Goal: Information Seeking & Learning: Learn about a topic

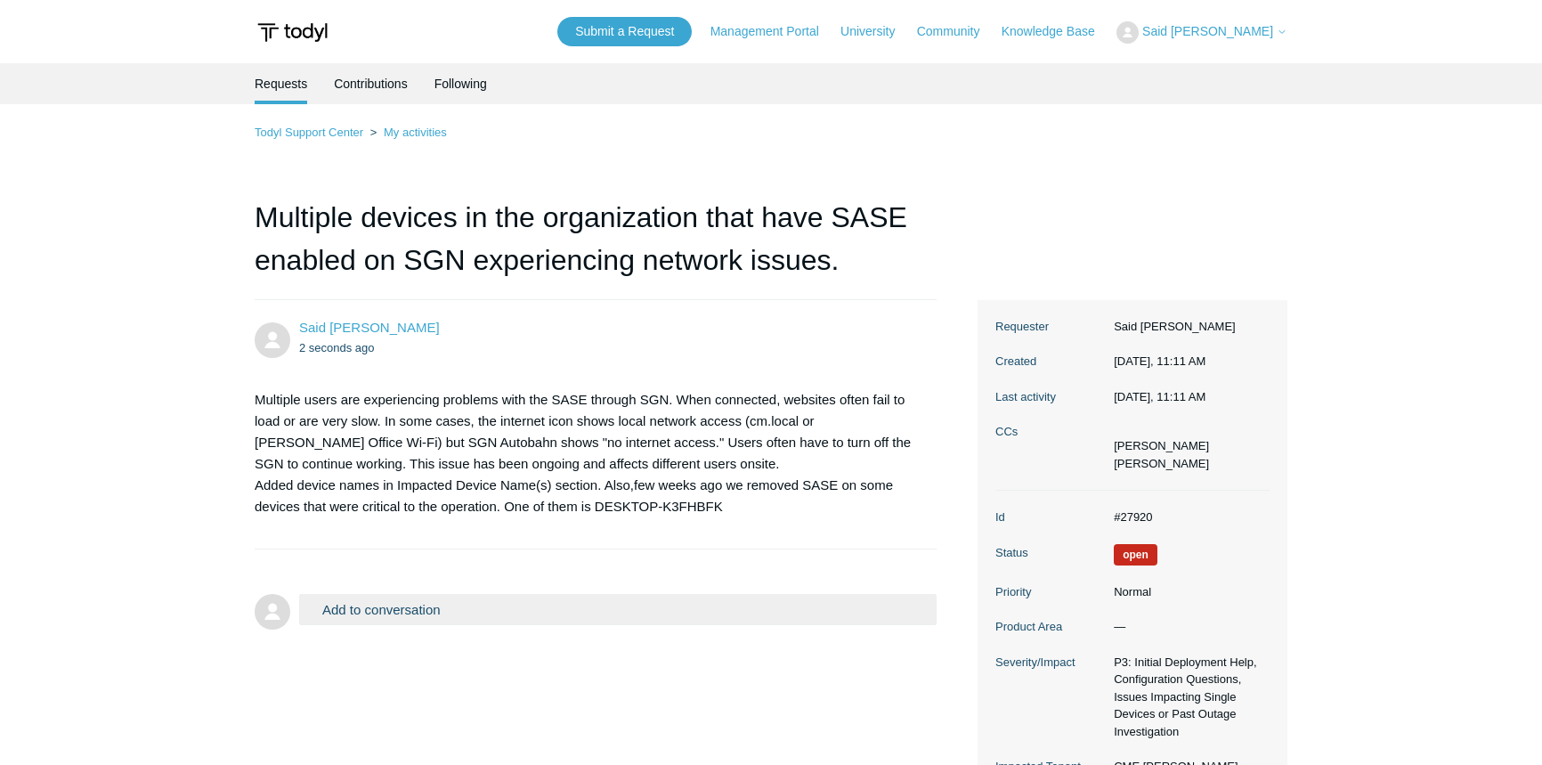
scroll to position [141, 0]
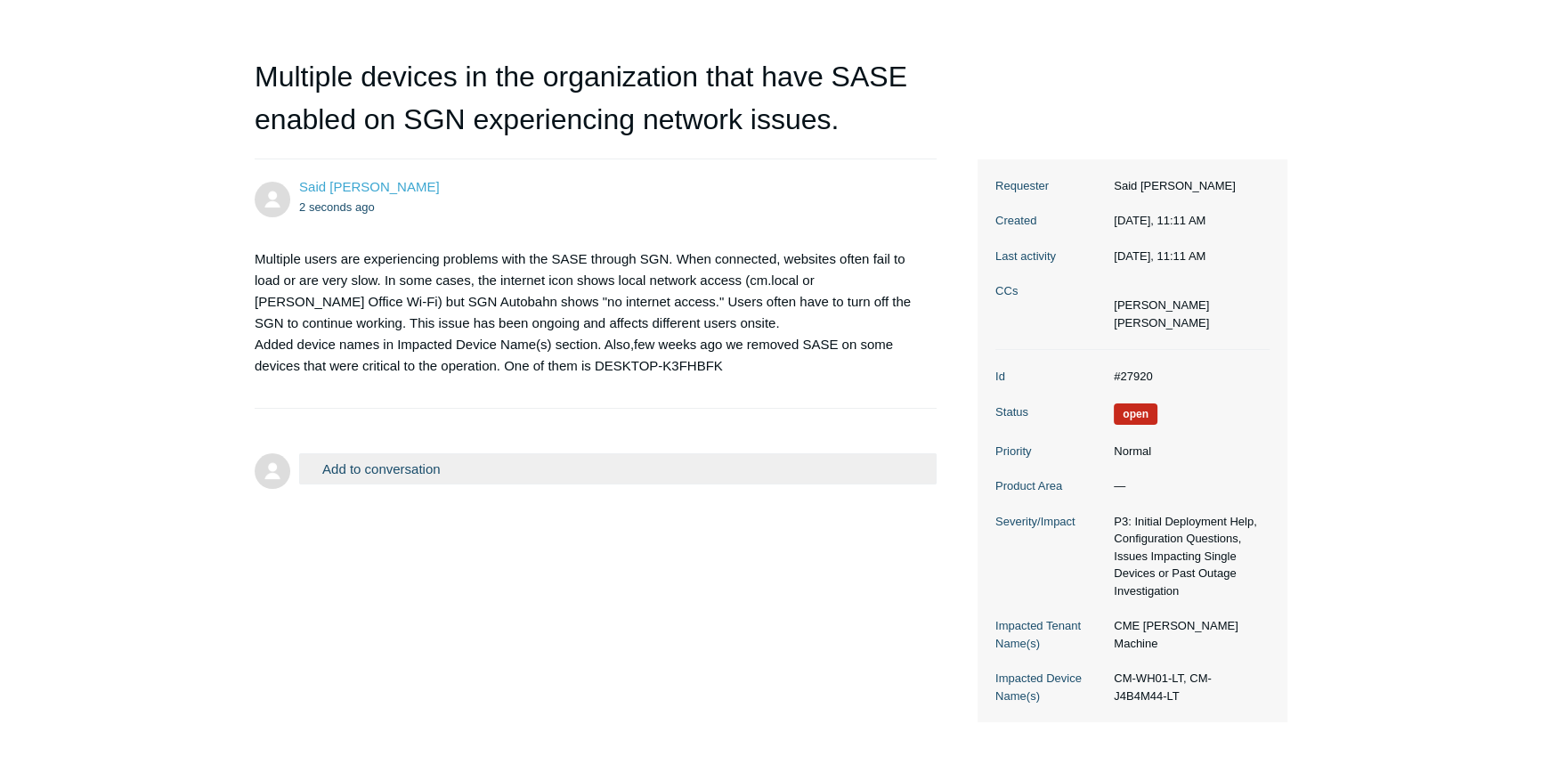
click at [486, 312] on p "Multiple users are experiencing problems with the SASE through SGN. When connec…" at bounding box center [587, 312] width 664 height 128
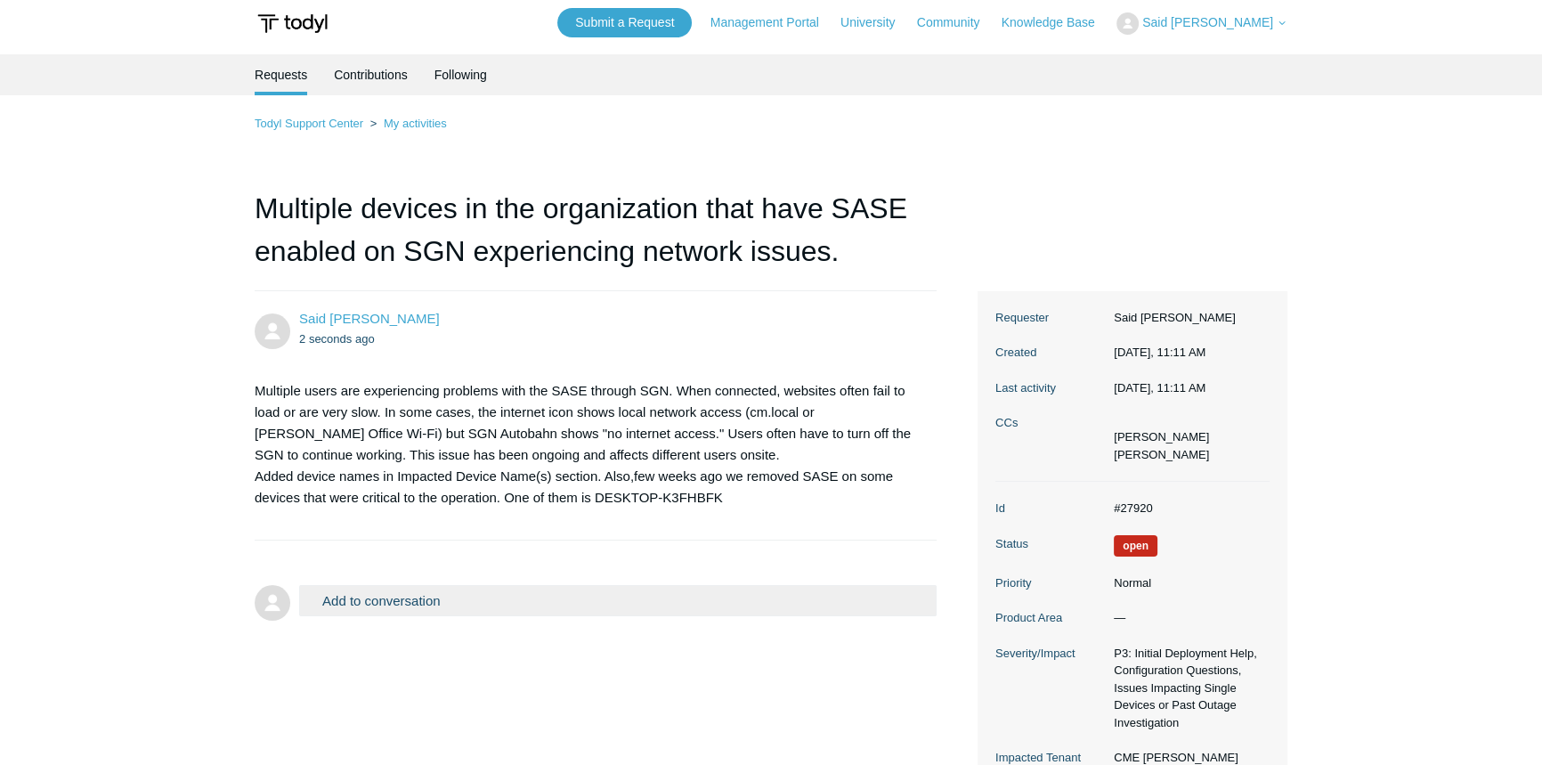
scroll to position [0, 0]
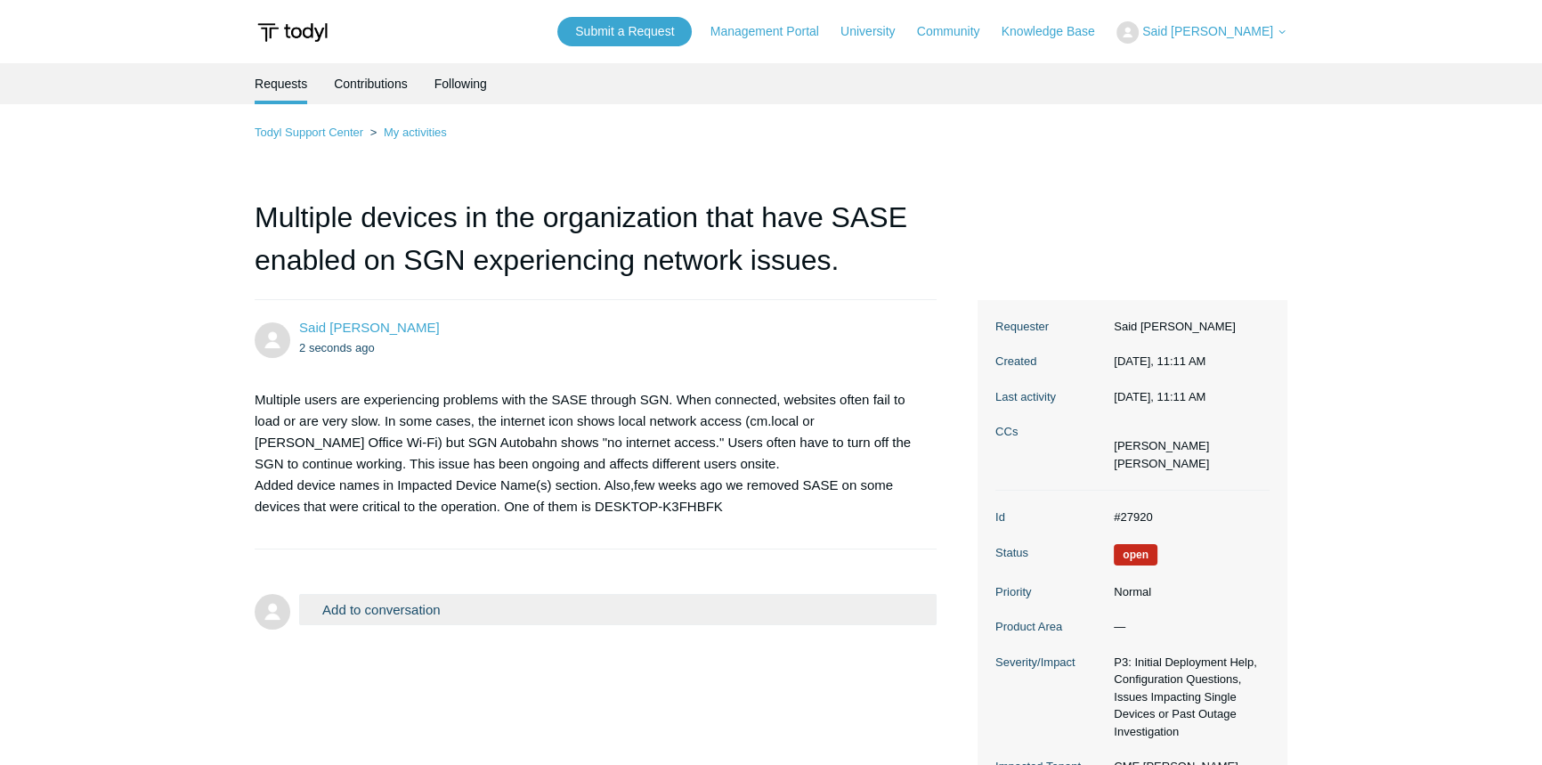
click at [294, 34] on img at bounding box center [293, 32] width 76 height 33
click at [297, 34] on img at bounding box center [293, 32] width 76 height 33
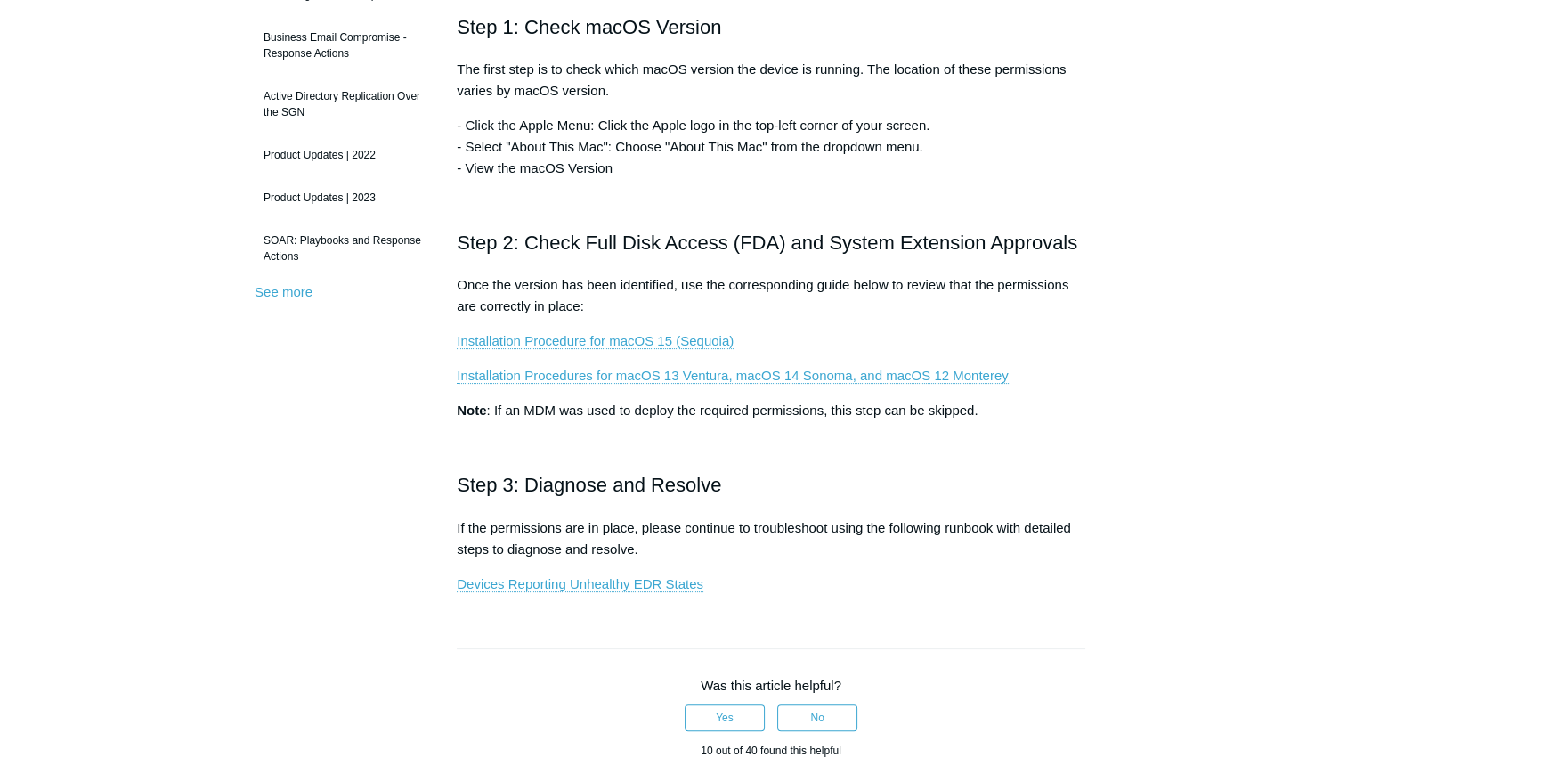
scroll to position [372, 0]
